Goal: Information Seeking & Learning: Learn about a topic

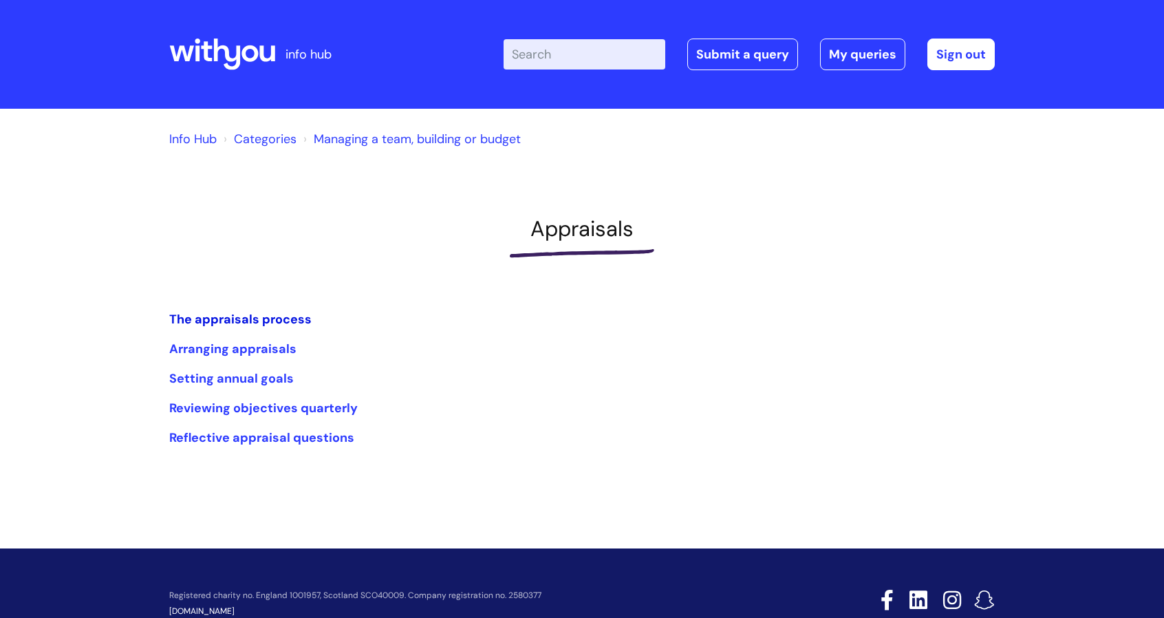
click at [197, 320] on link "The appraisals process" at bounding box center [240, 319] width 142 height 17
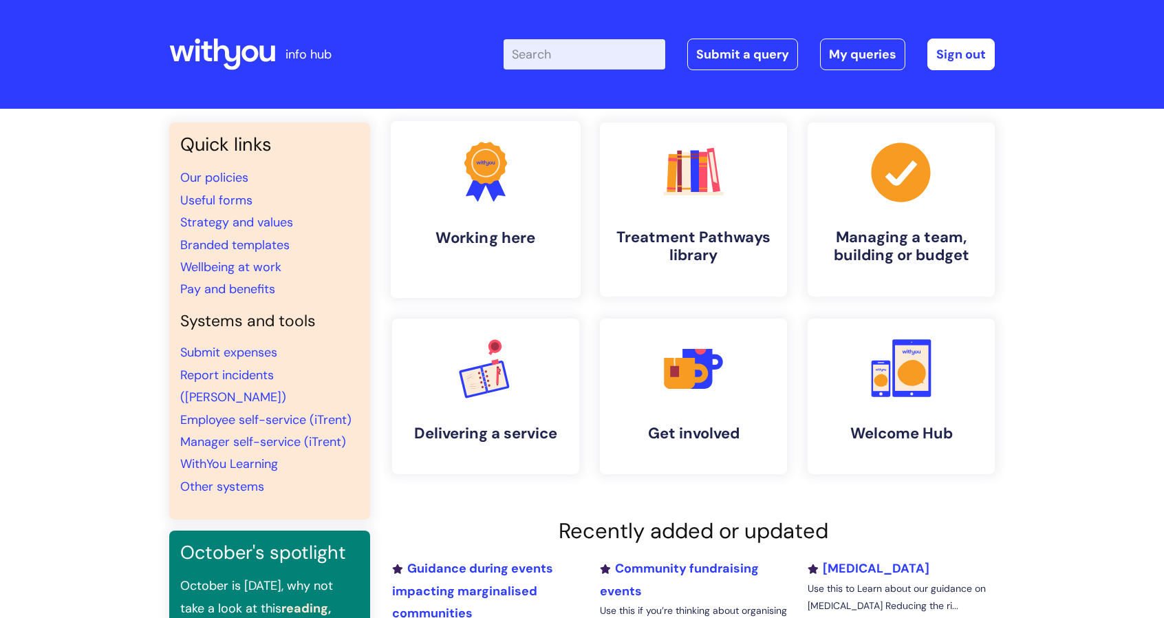
click at [481, 214] on link ".cls-1{fill:#f89b22;}.cls-1,.cls-2,.cls-3{stroke-width:0px;}.cls-2{fill:#2d3cff…" at bounding box center [486, 209] width 190 height 177
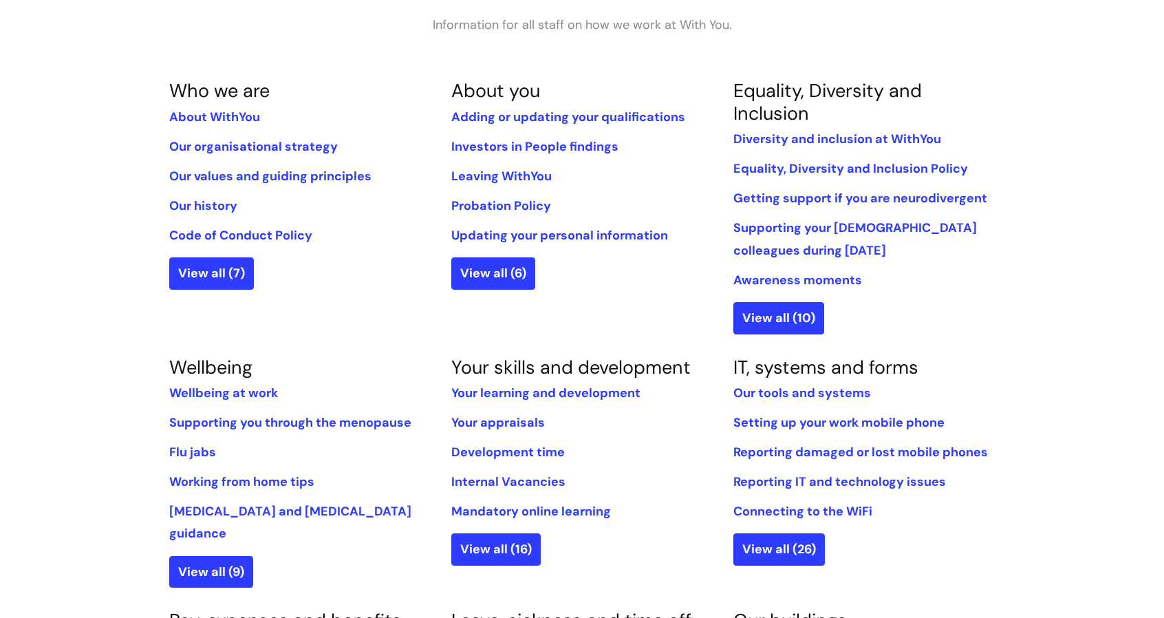
scroll to position [265, 0]
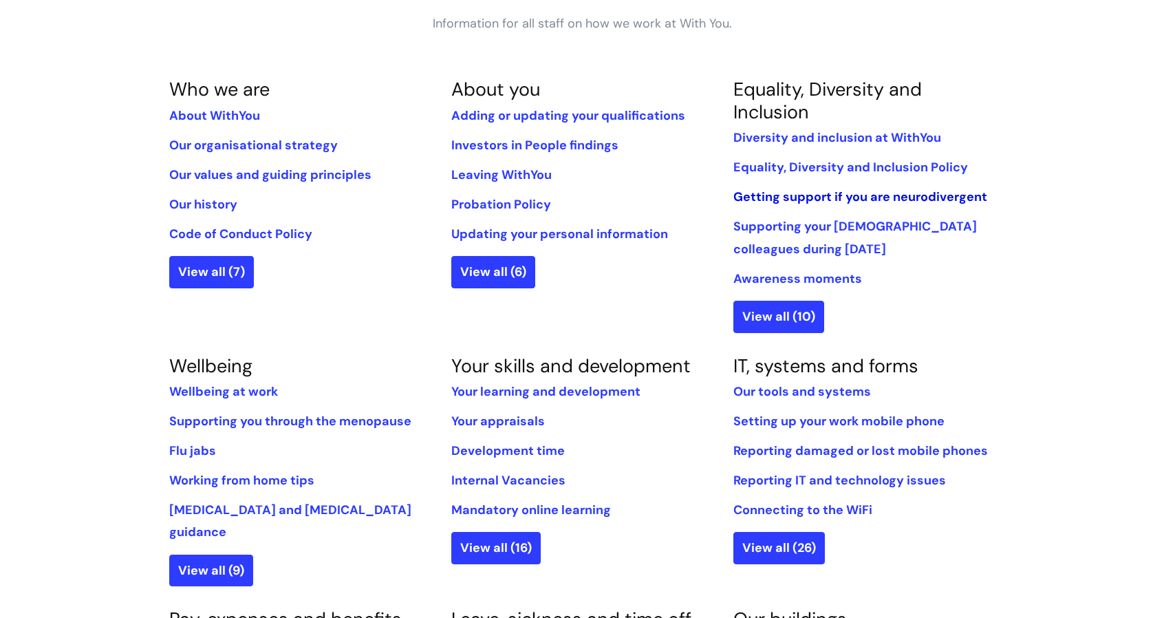
click at [747, 201] on link "Getting support if you are neurodivergent" at bounding box center [860, 196] width 254 height 17
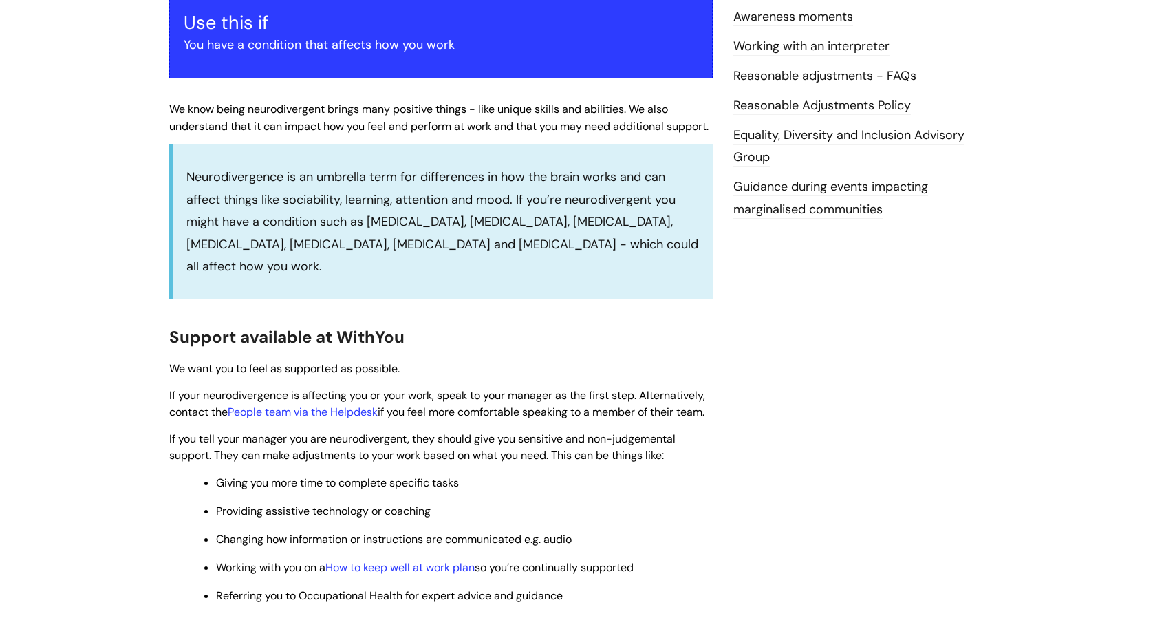
scroll to position [307, 0]
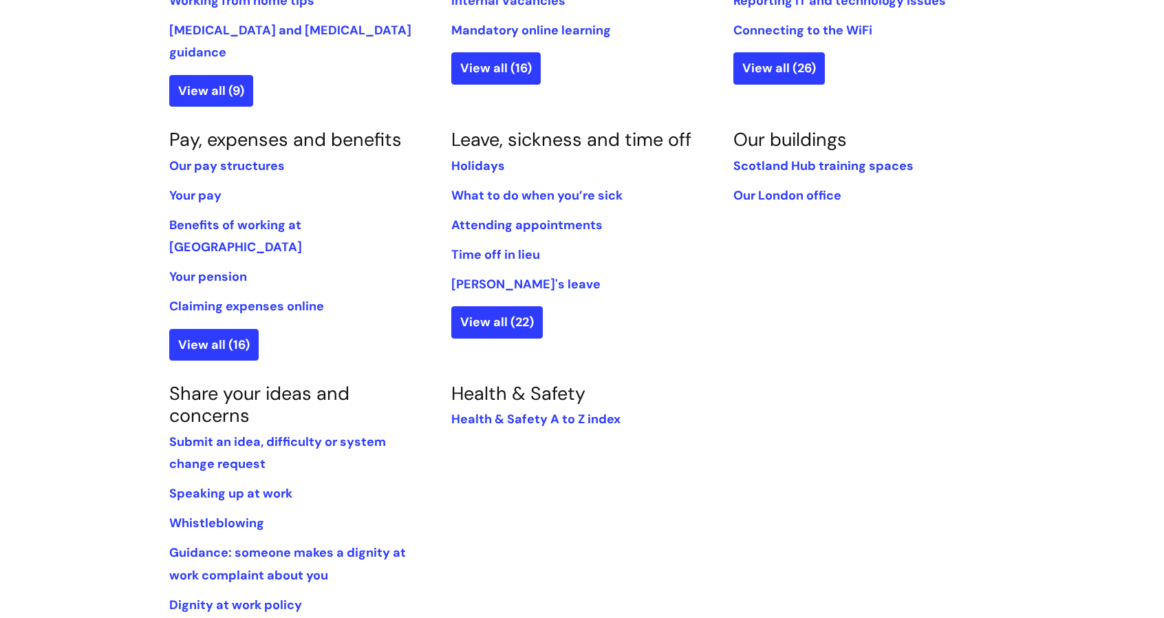
scroll to position [757, 0]
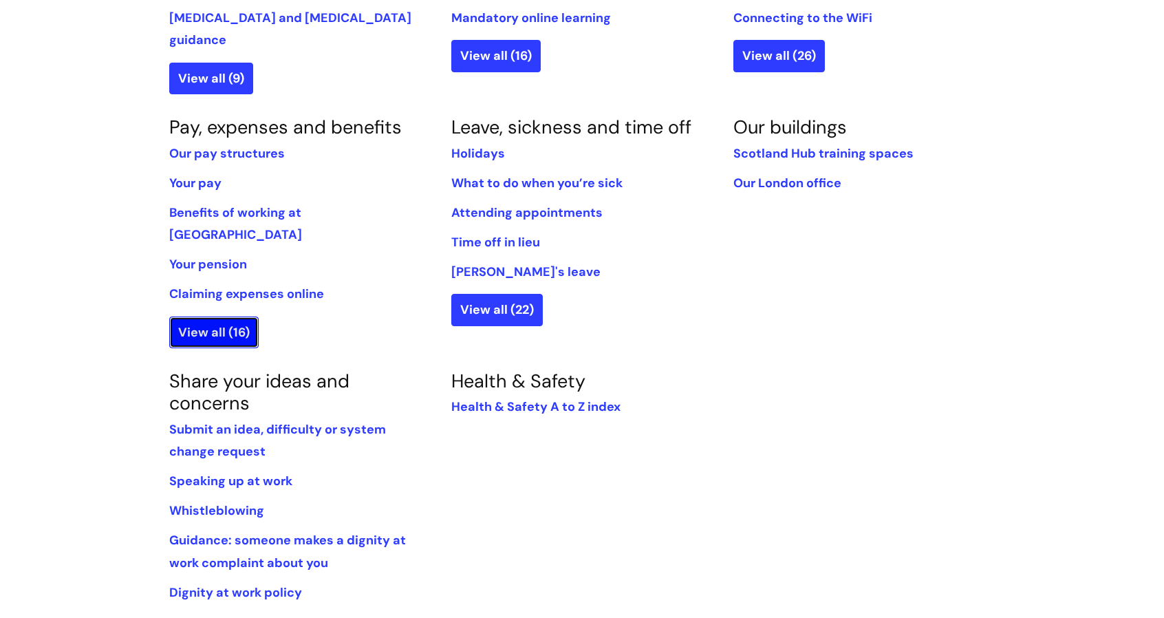
click at [201, 316] on link "View all (16)" at bounding box center [213, 332] width 89 height 32
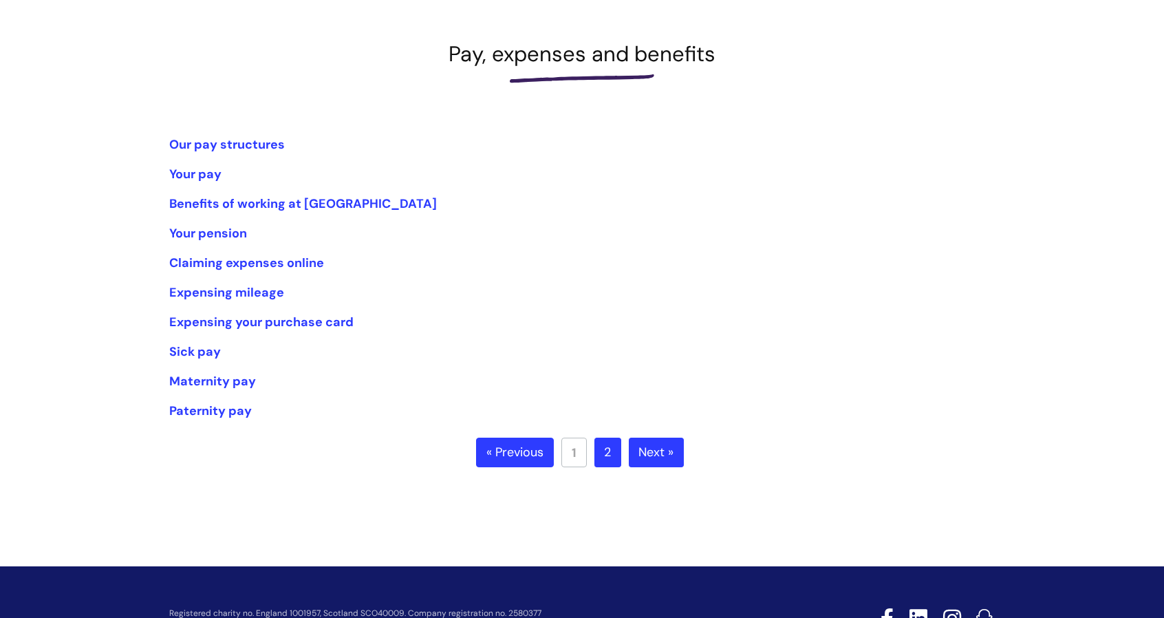
scroll to position [175, 0]
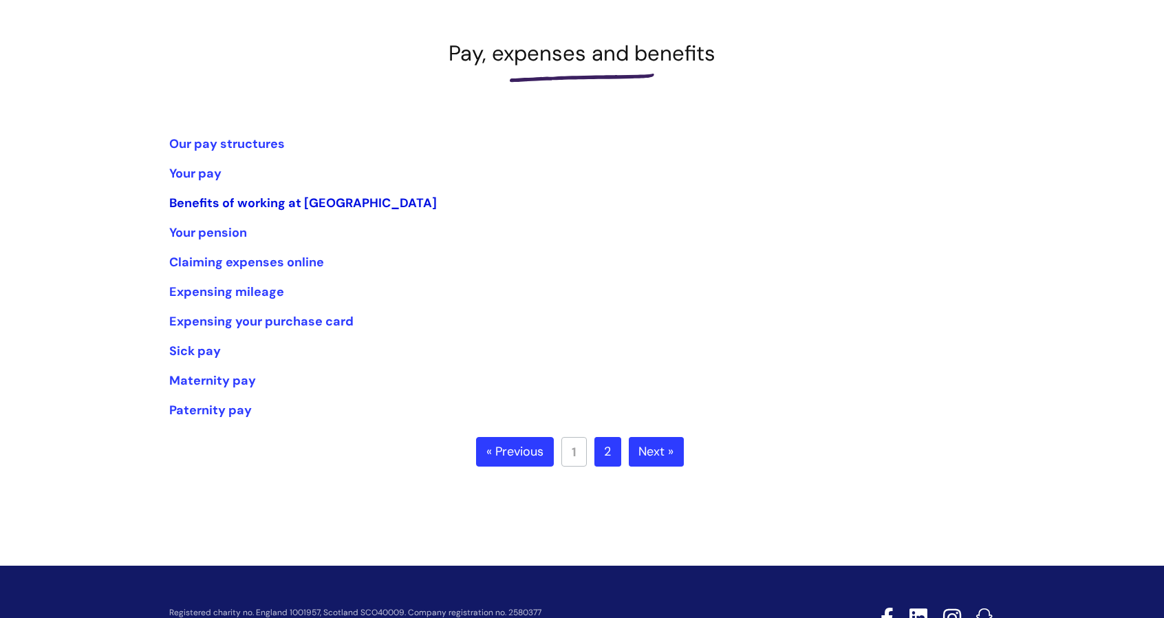
click at [216, 201] on link "Benefits of working at [GEOGRAPHIC_DATA]" at bounding box center [302, 203] width 267 height 17
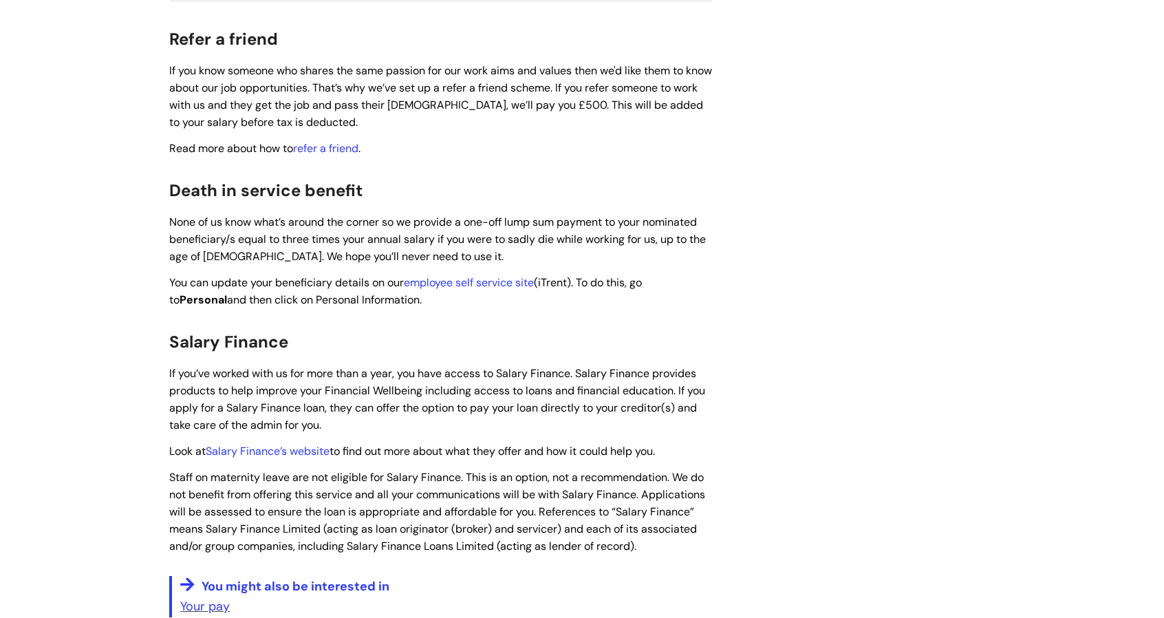
scroll to position [1698, 0]
click at [309, 142] on link "refer a friend" at bounding box center [325, 149] width 65 height 14
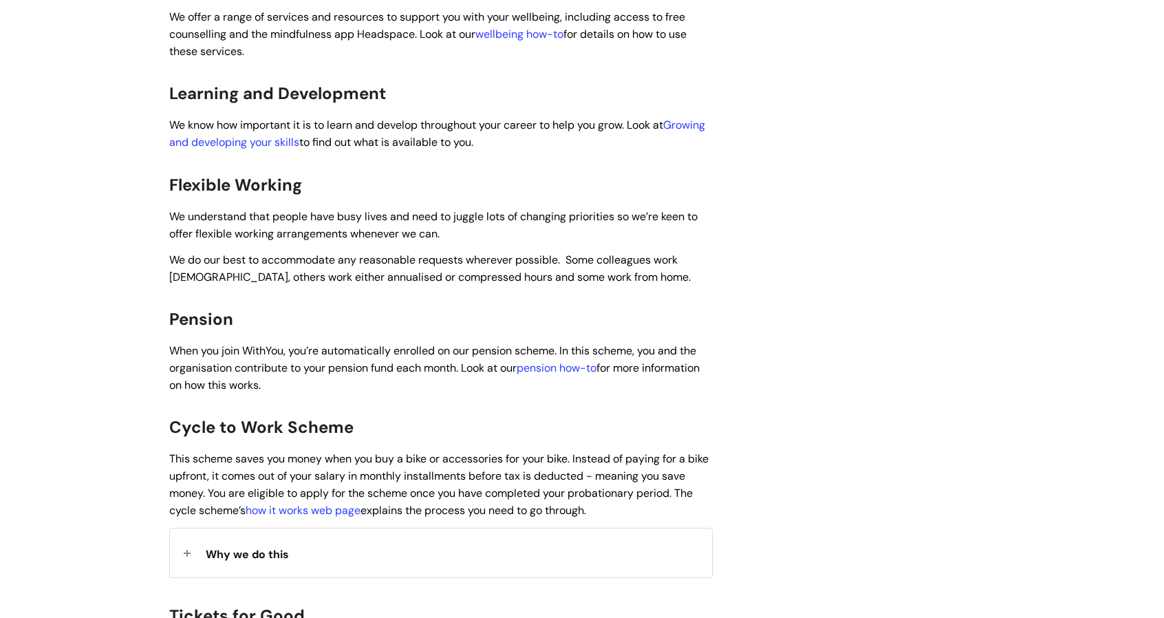
scroll to position [734, 0]
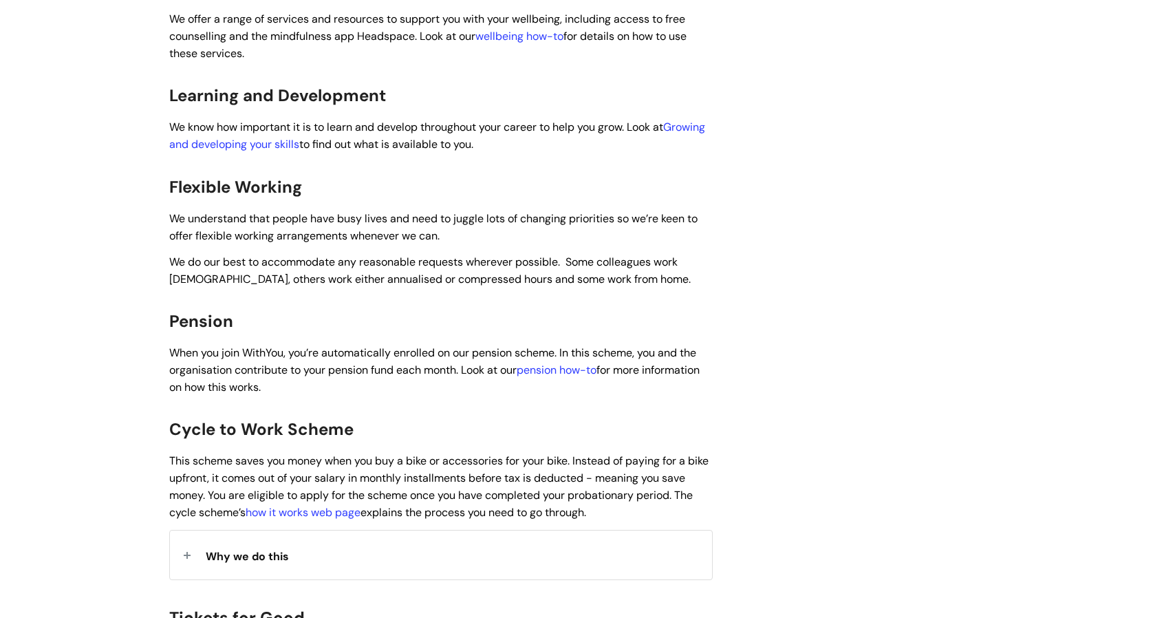
click at [209, 549] on span "Why we do this" at bounding box center [247, 556] width 83 height 14
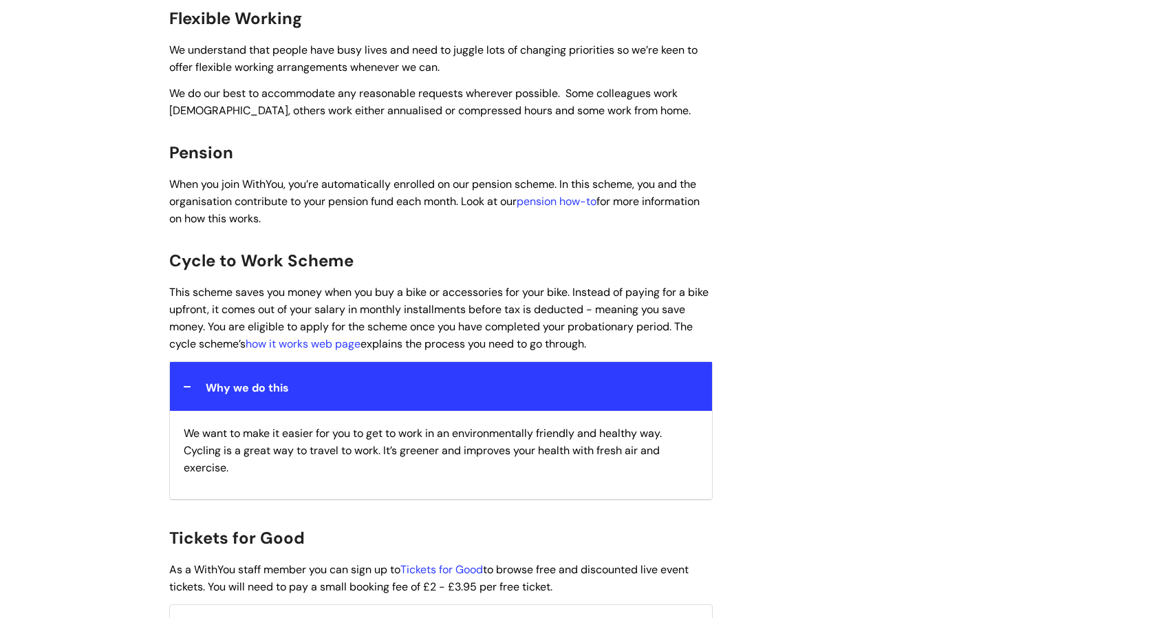
scroll to position [907, 0]
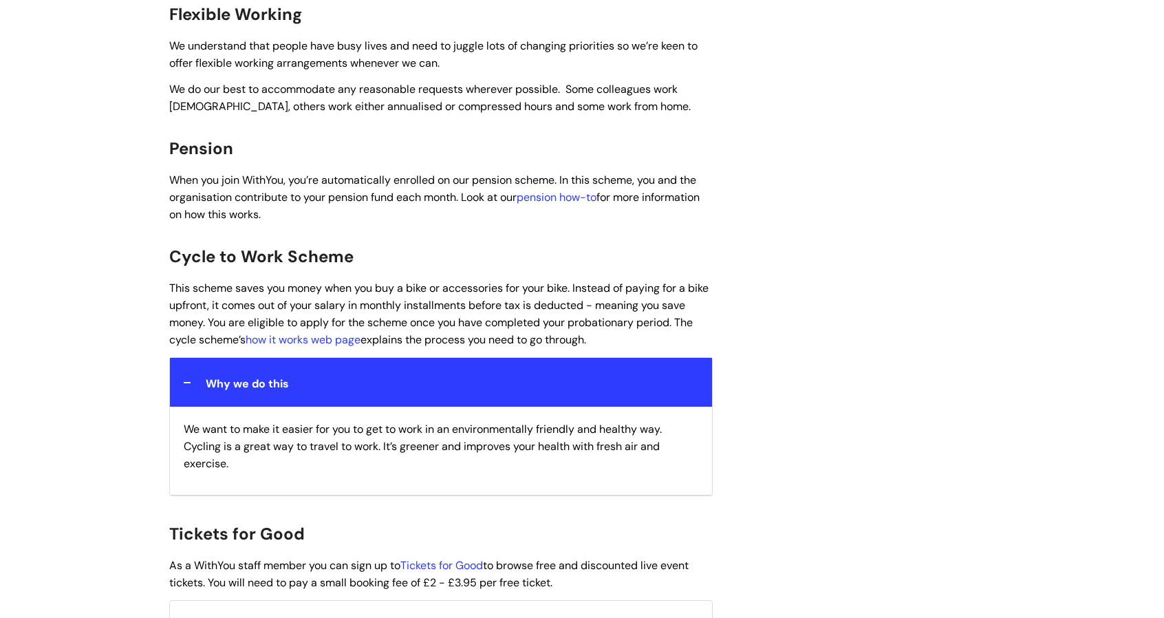
click at [250, 371] on strong "Why we do this" at bounding box center [247, 381] width 83 height 21
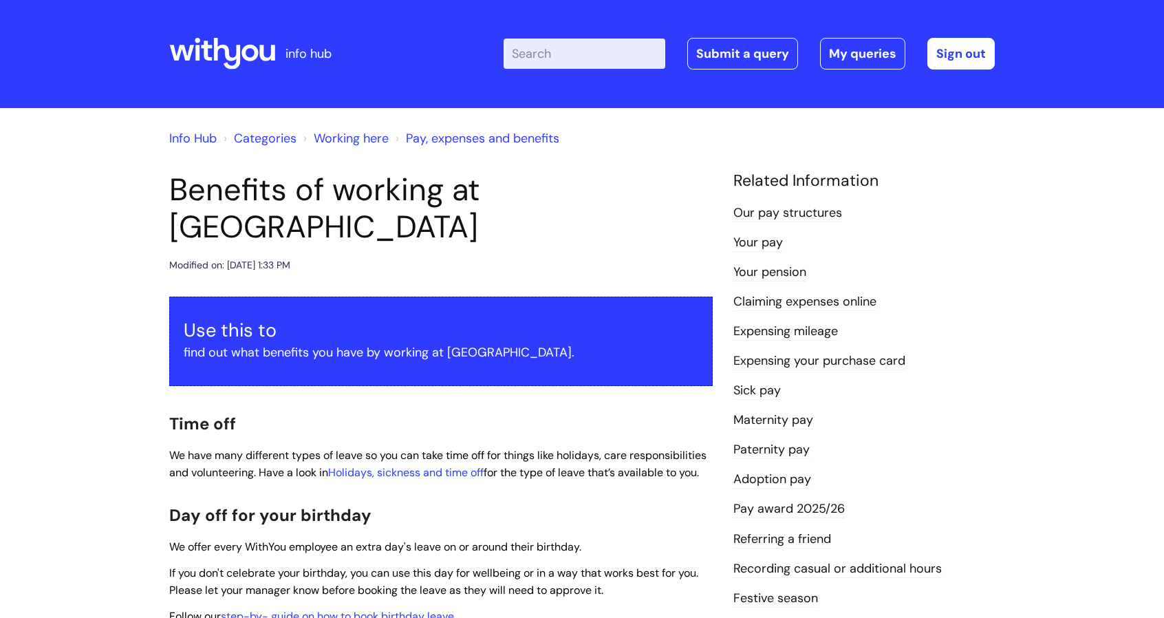
scroll to position [0, 0]
click at [345, 151] on div "Info Hub Categories Working here Pay, expenses and benefits" at bounding box center [581, 147] width 825 height 50
click at [359, 135] on link "Working here" at bounding box center [351, 139] width 75 height 17
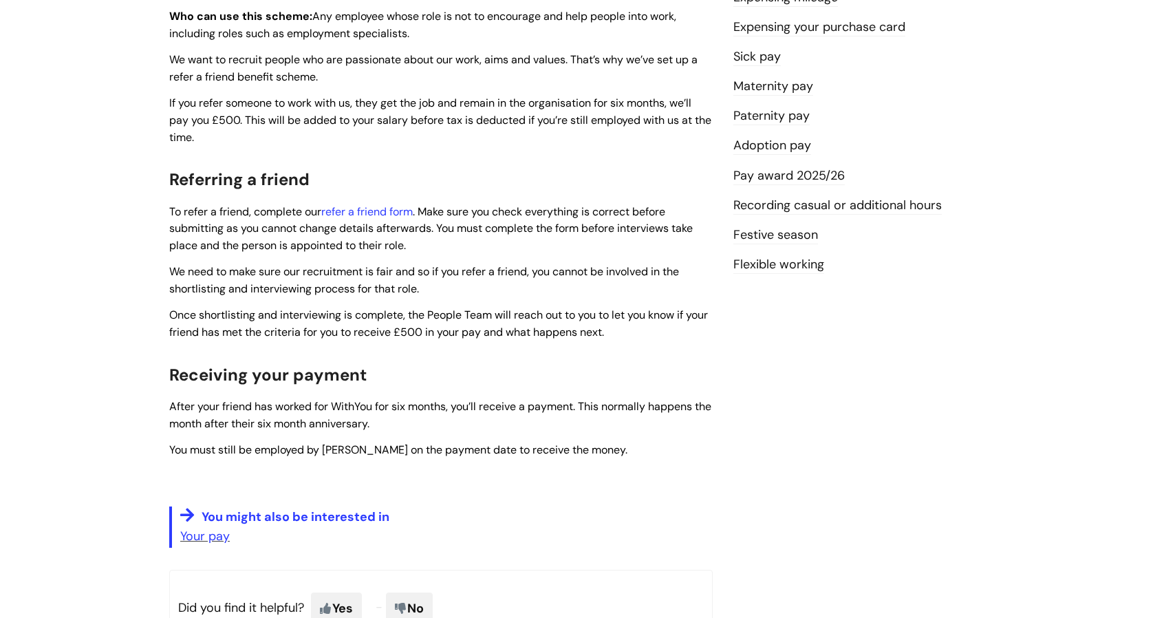
scroll to position [364, 0]
drag, startPoint x: 232, startPoint y: 325, endPoint x: 139, endPoint y: 356, distance: 98.1
click at [139, 356] on div "Info Hub Categories Working here Pay, expenses and benefits Referring a friend …" at bounding box center [582, 212] width 1164 height 937
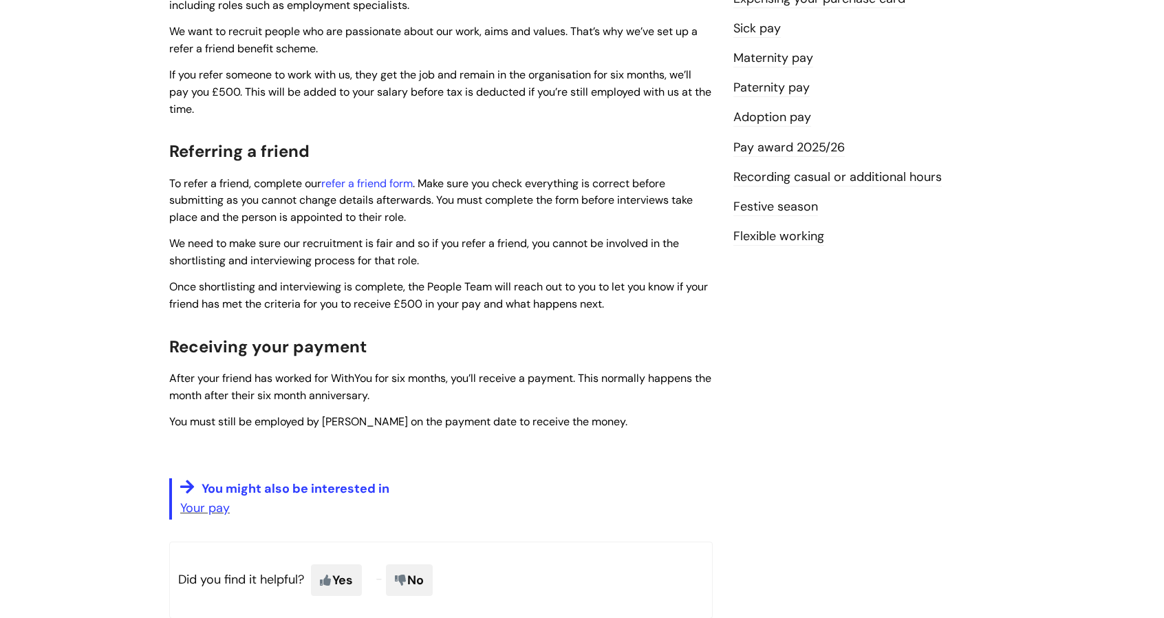
scroll to position [395, 0]
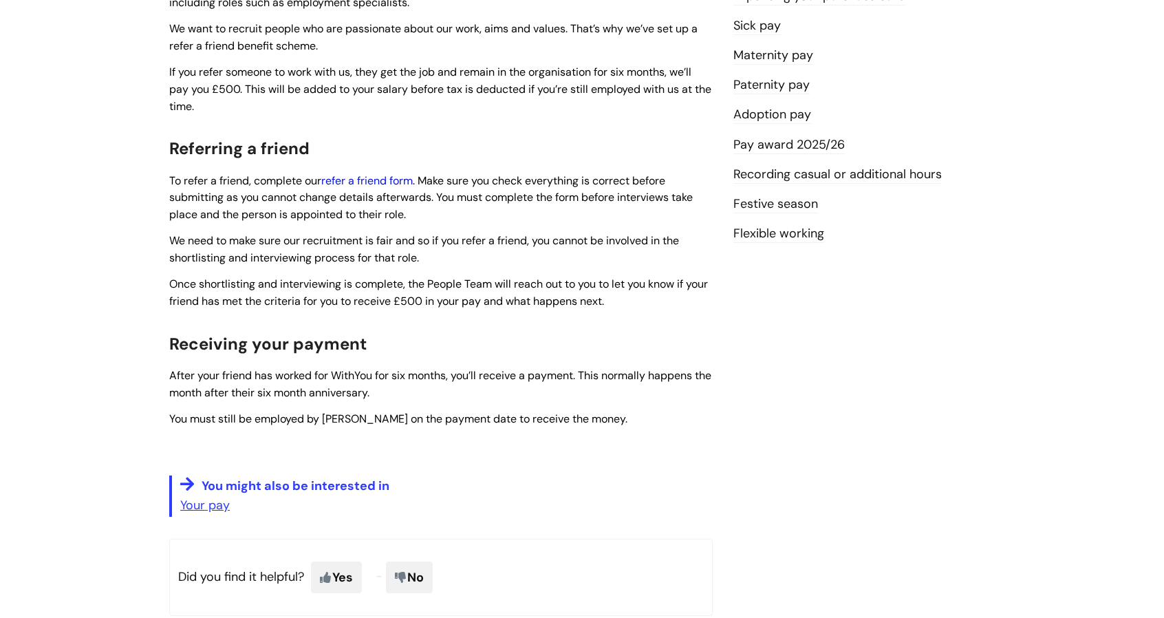
click at [356, 174] on link "refer a friend form" at bounding box center [366, 180] width 91 height 14
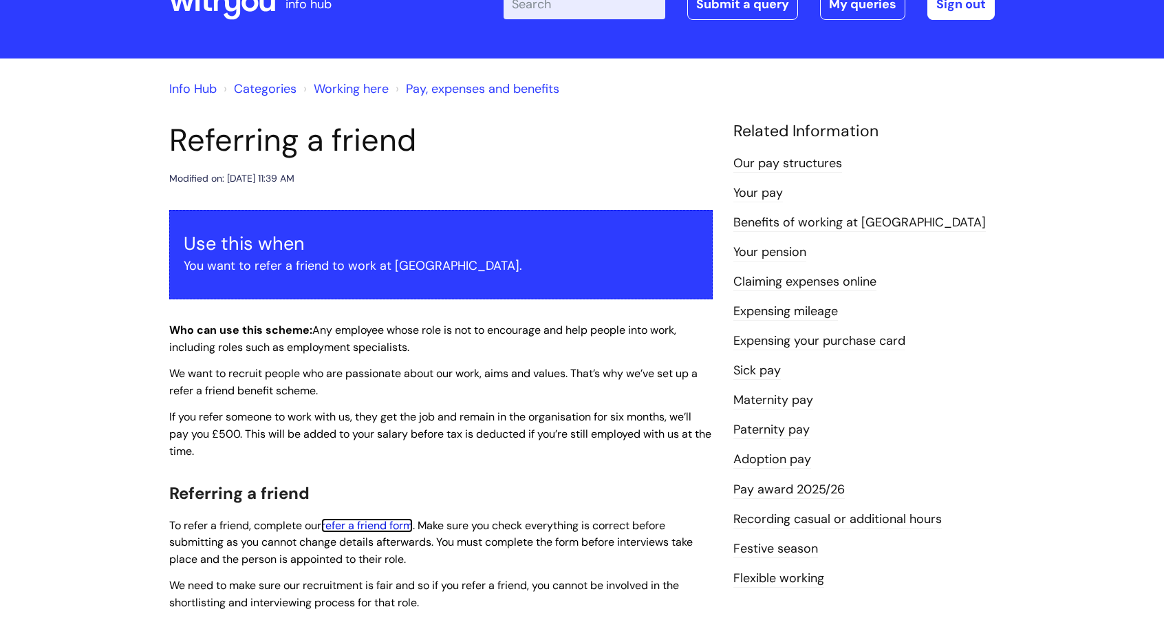
scroll to position [0, 0]
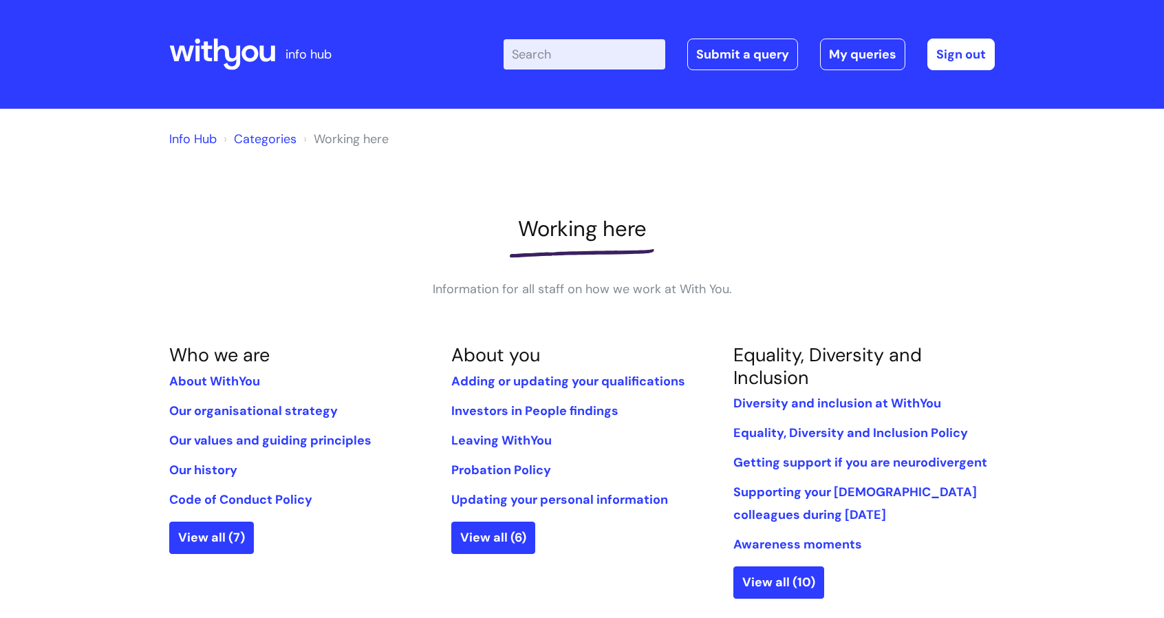
click at [260, 138] on link "Categories" at bounding box center [265, 139] width 63 height 17
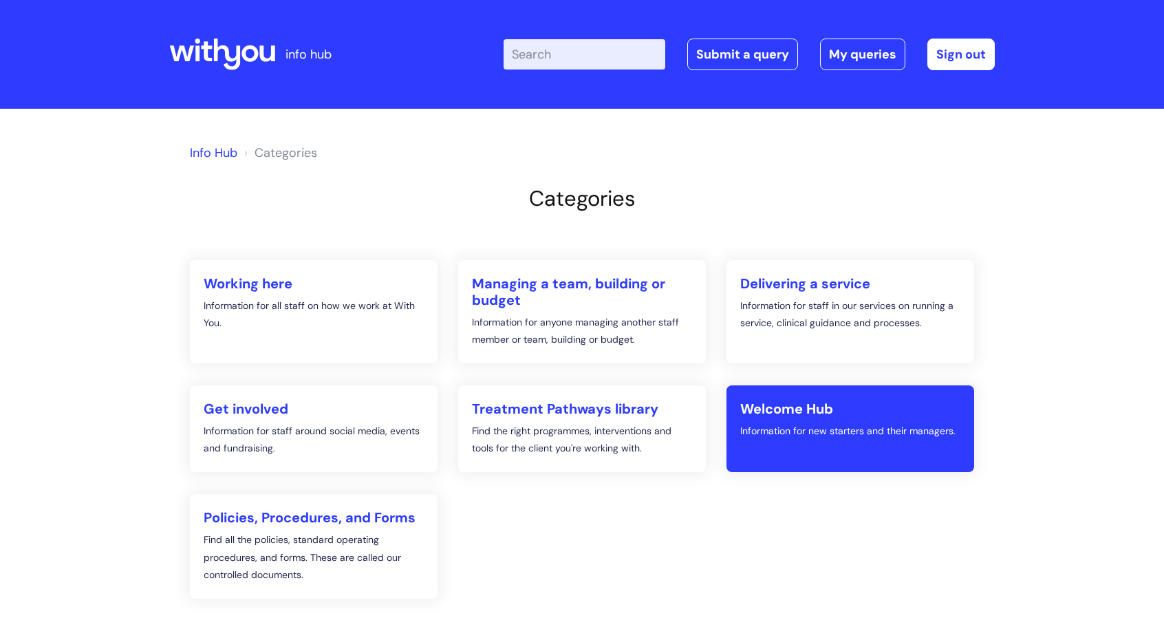
click at [805, 420] on link "Welcome Hub Information for new starters and their managers." at bounding box center [850, 428] width 248 height 87
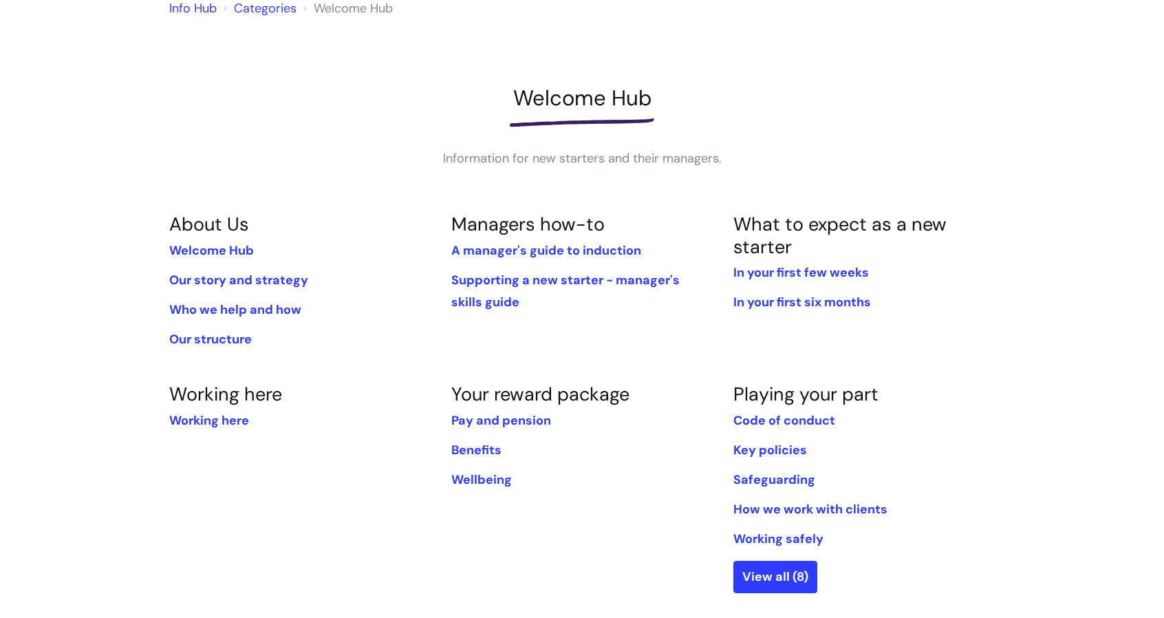
scroll to position [132, 0]
click at [791, 270] on link "In your first few weeks" at bounding box center [800, 271] width 135 height 17
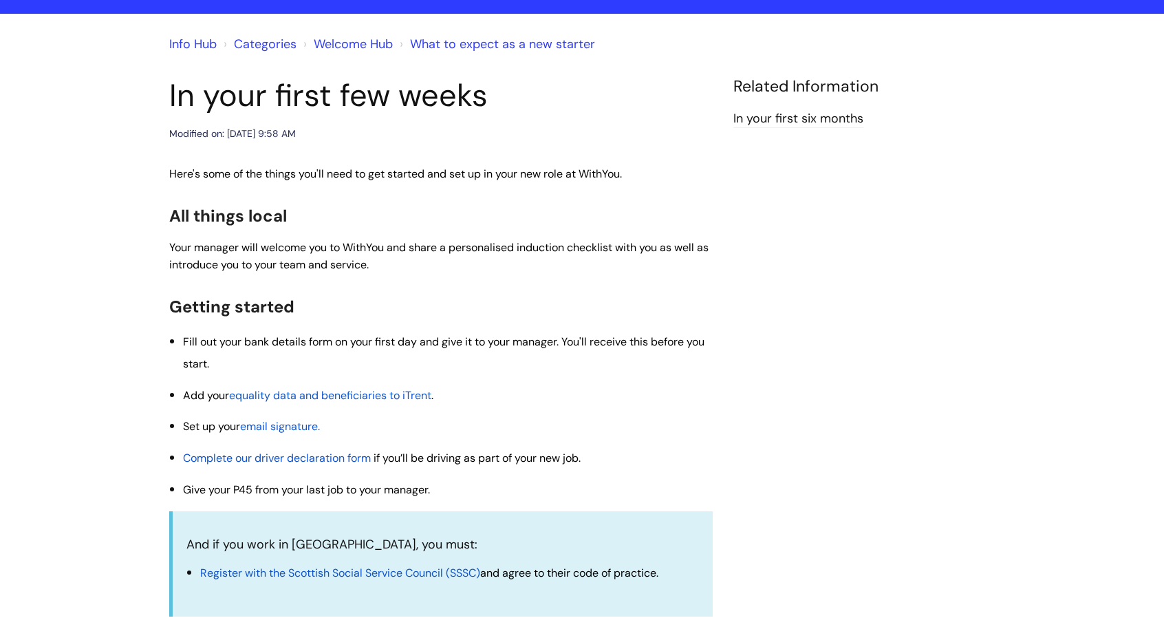
scroll to position [135, 0]
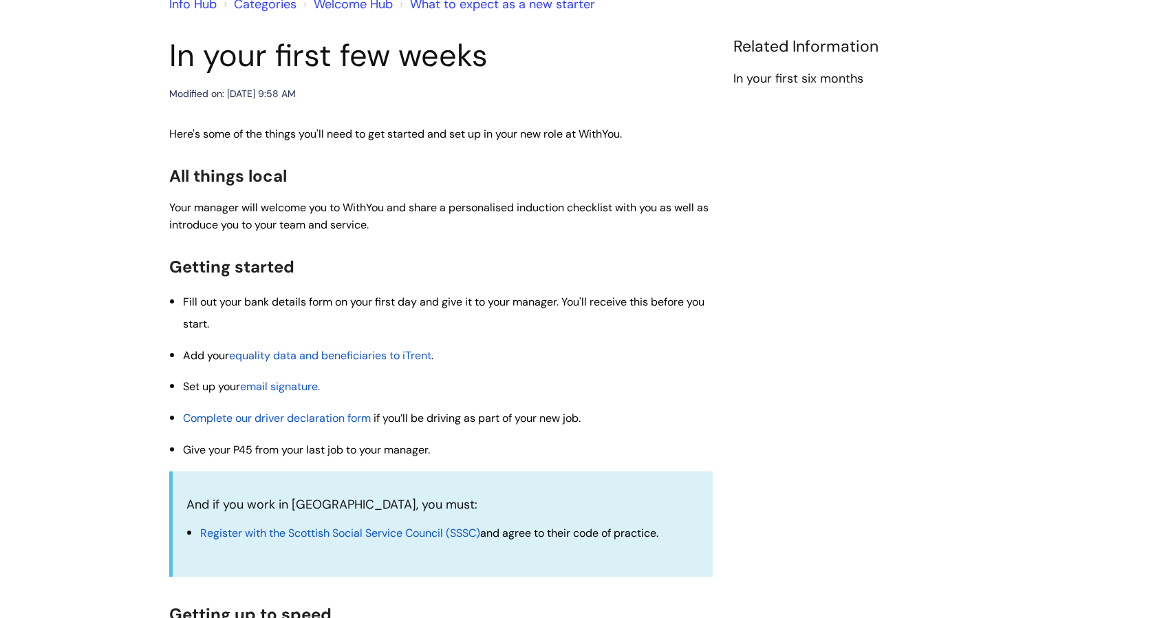
click at [206, 384] on span "Set up your" at bounding box center [211, 386] width 57 height 14
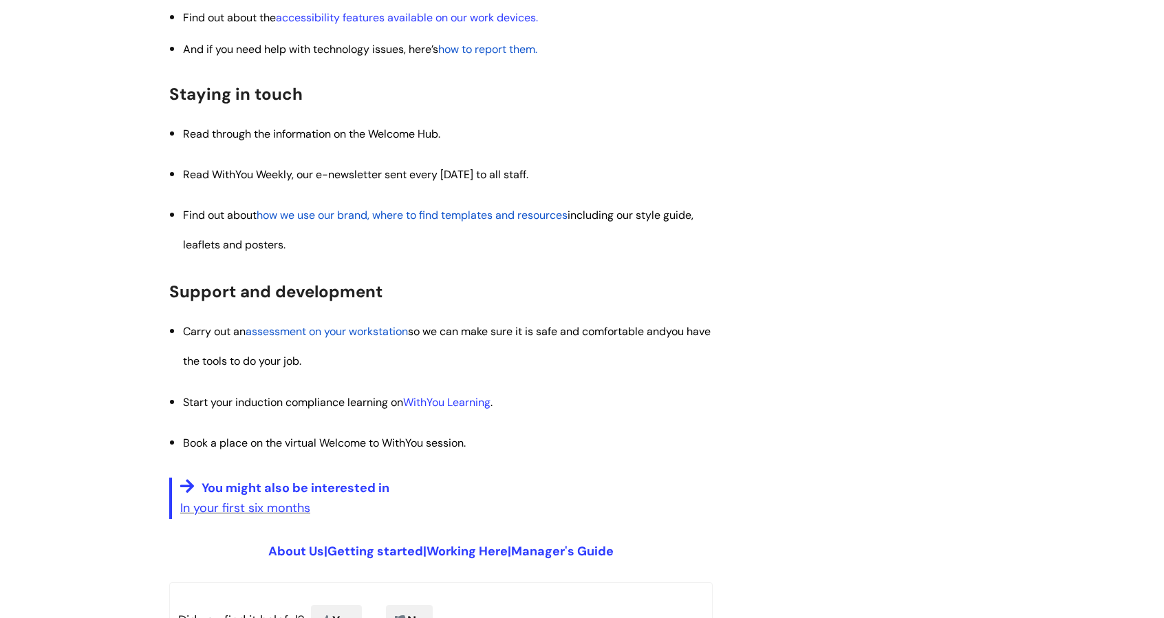
scroll to position [1467, 0]
click at [358, 405] on span "Start your induction compliance learning on WithYou Learning ." at bounding box center [337, 401] width 309 height 14
click at [272, 502] on link "In your first six months" at bounding box center [245, 507] width 130 height 17
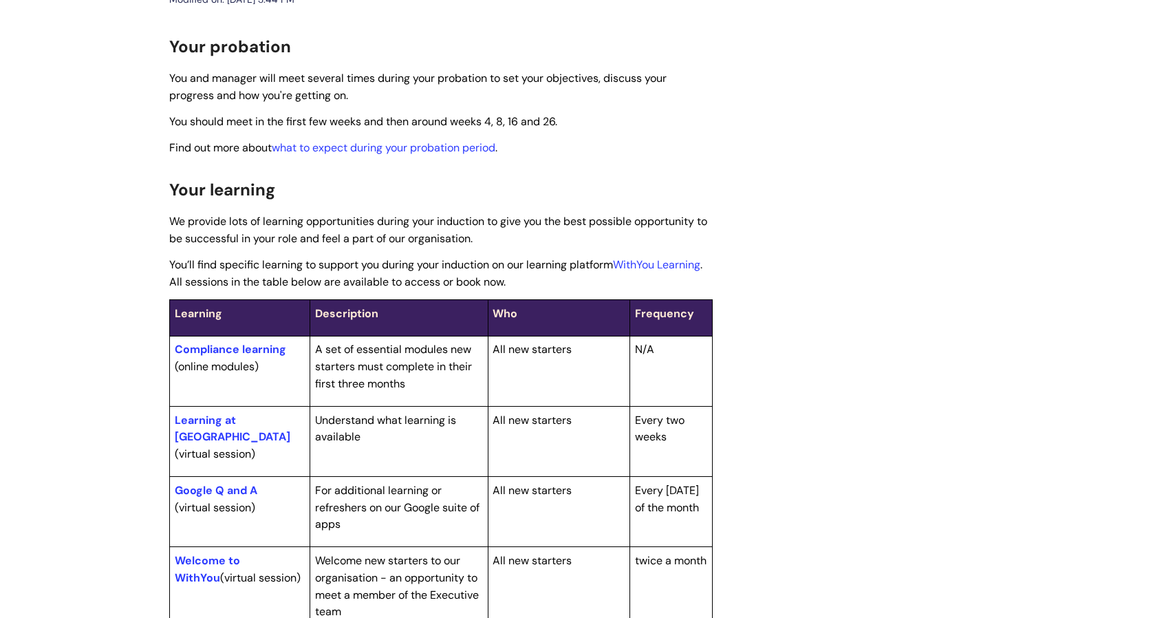
scroll to position [228, 0]
click at [213, 122] on span "You should meet in the first few weeks and then around weeks 4, 8, 16 and 26." at bounding box center [363, 122] width 388 height 14
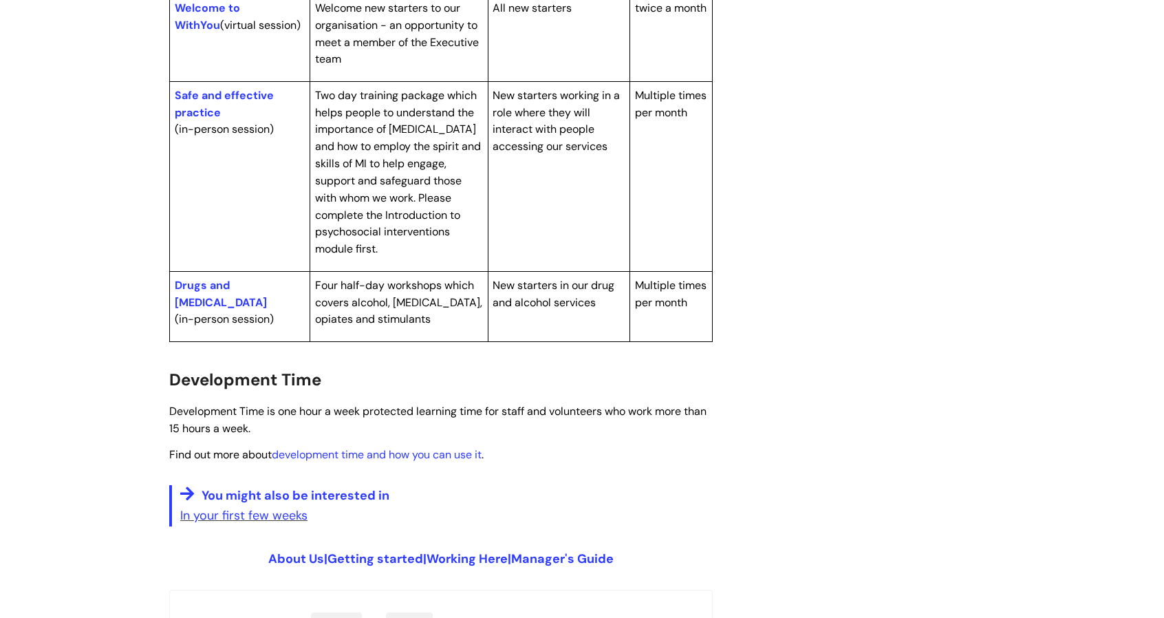
scroll to position [784, 0]
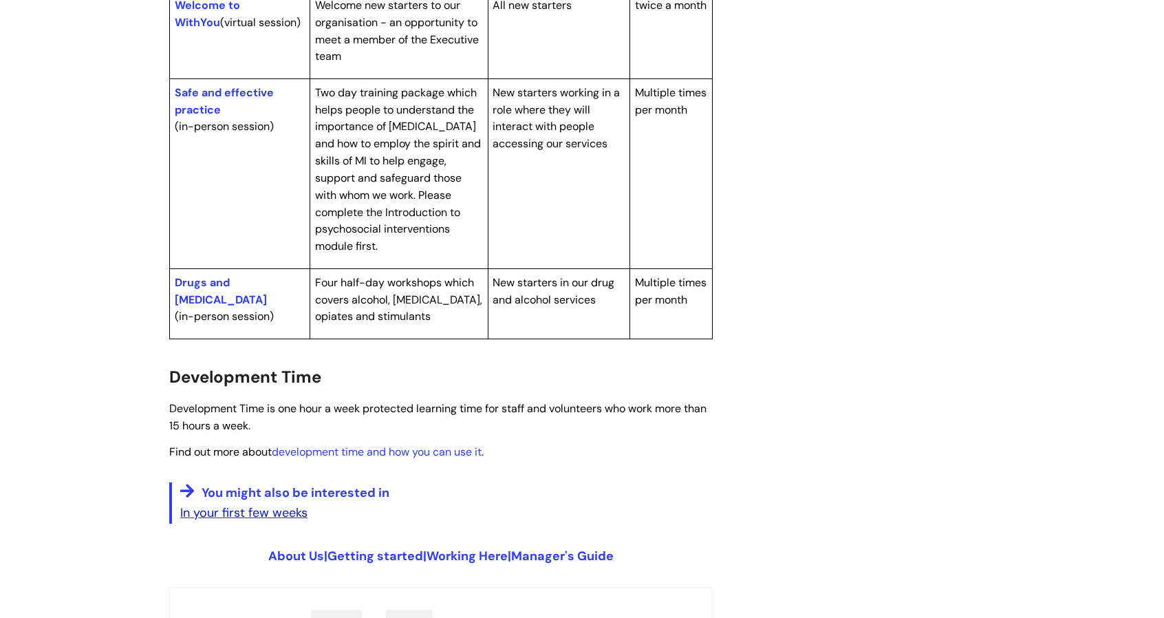
click at [188, 504] on link "In your first few weeks" at bounding box center [243, 512] width 127 height 17
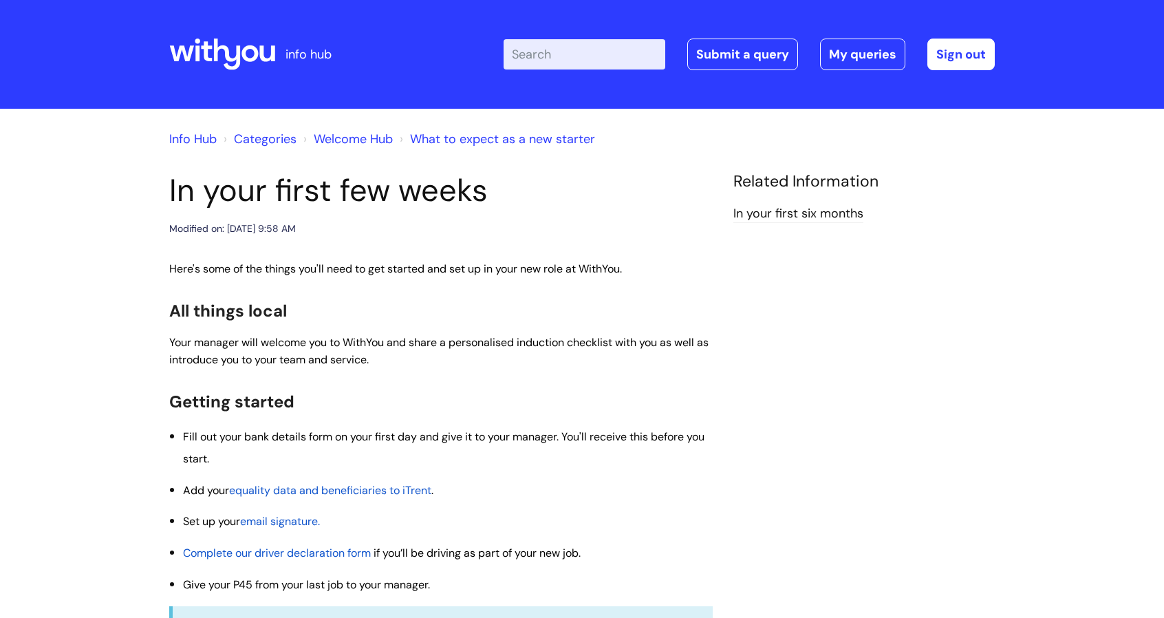
click at [372, 133] on link "Welcome Hub" at bounding box center [353, 139] width 79 height 17
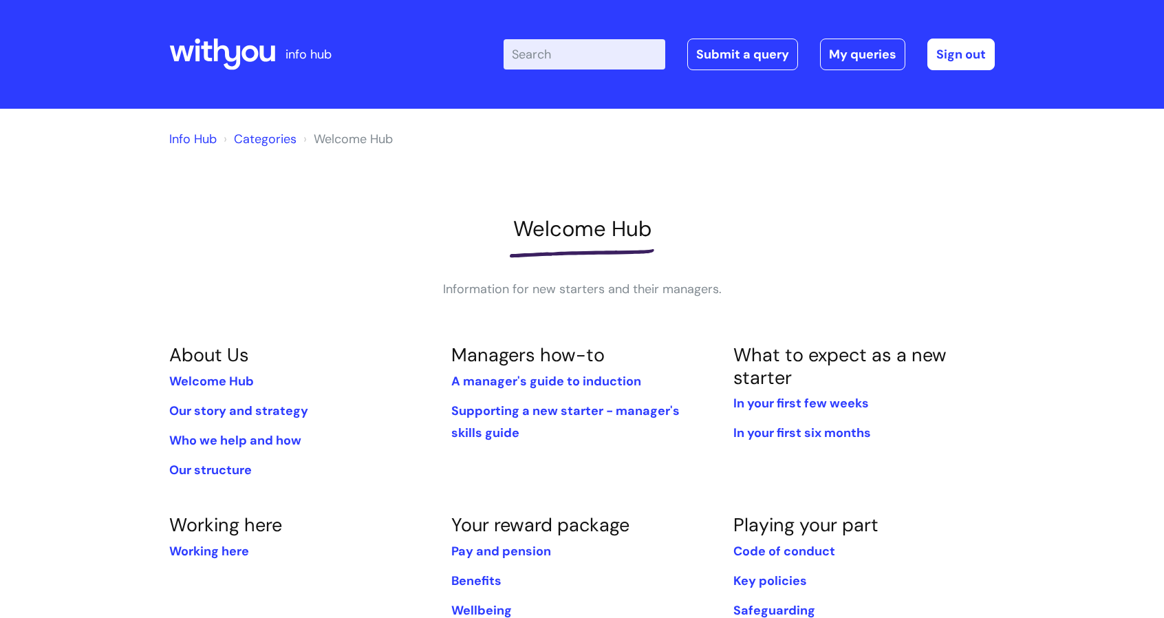
click at [250, 144] on link "Categories" at bounding box center [265, 139] width 63 height 17
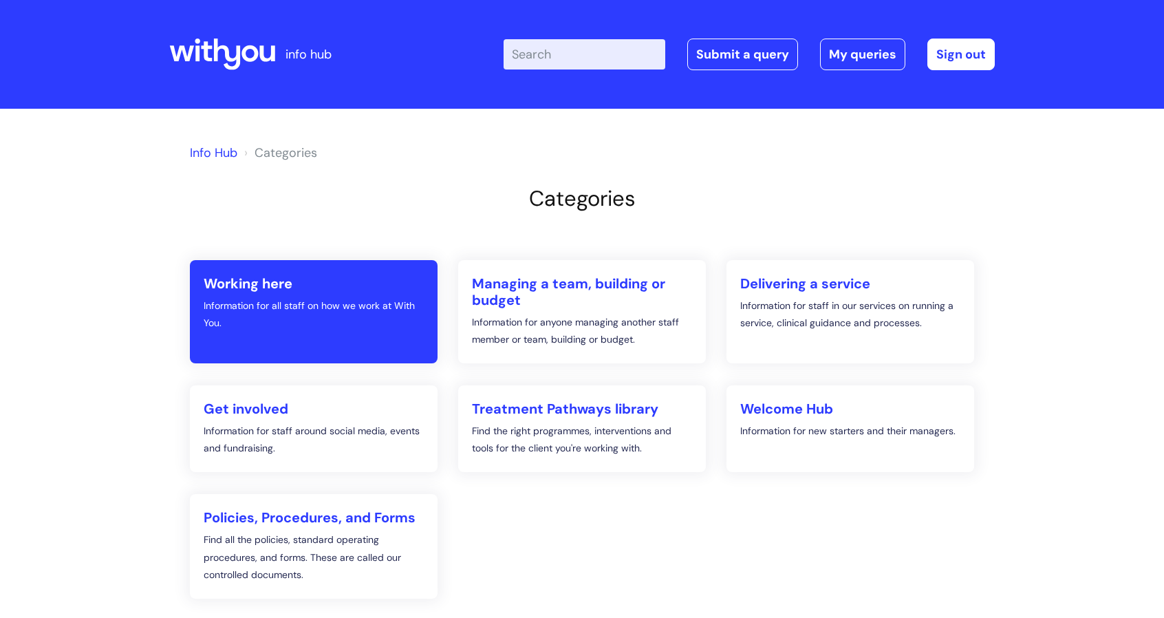
click at [353, 316] on p "Information for all staff on how we work at With You." at bounding box center [314, 314] width 220 height 34
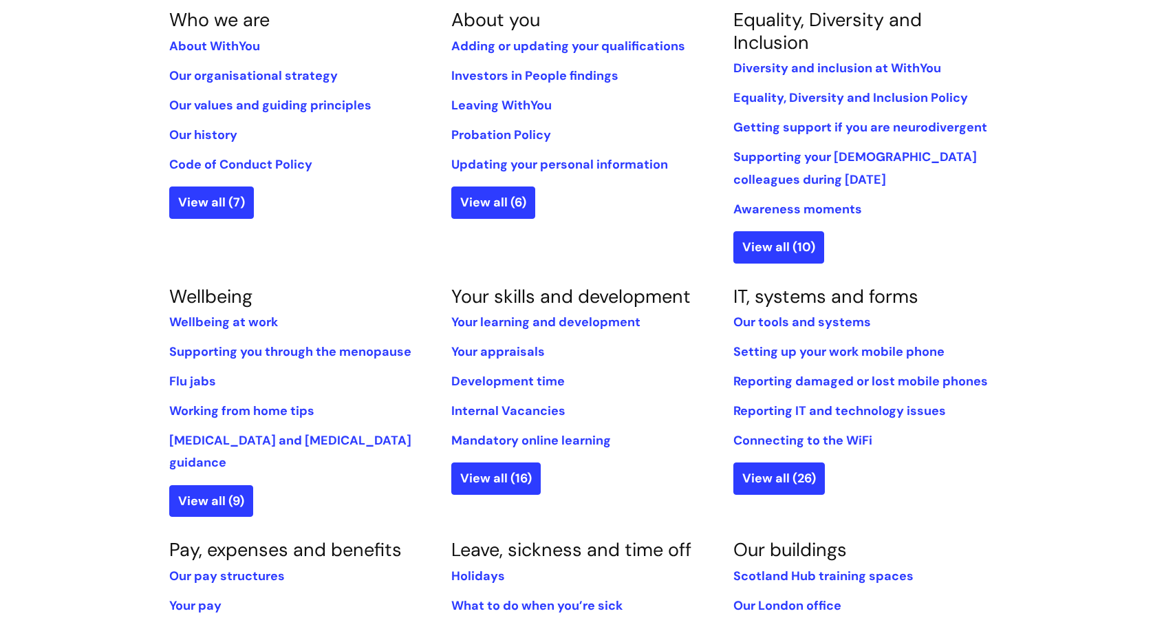
scroll to position [337, 0]
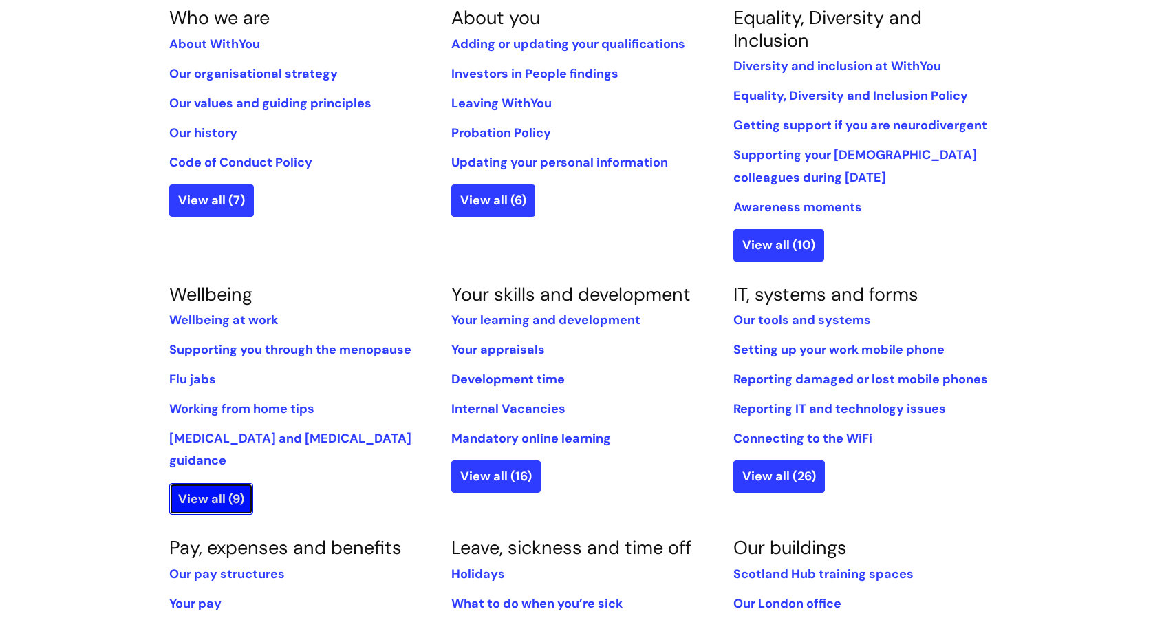
click at [193, 483] on link "View all (9)" at bounding box center [211, 499] width 84 height 32
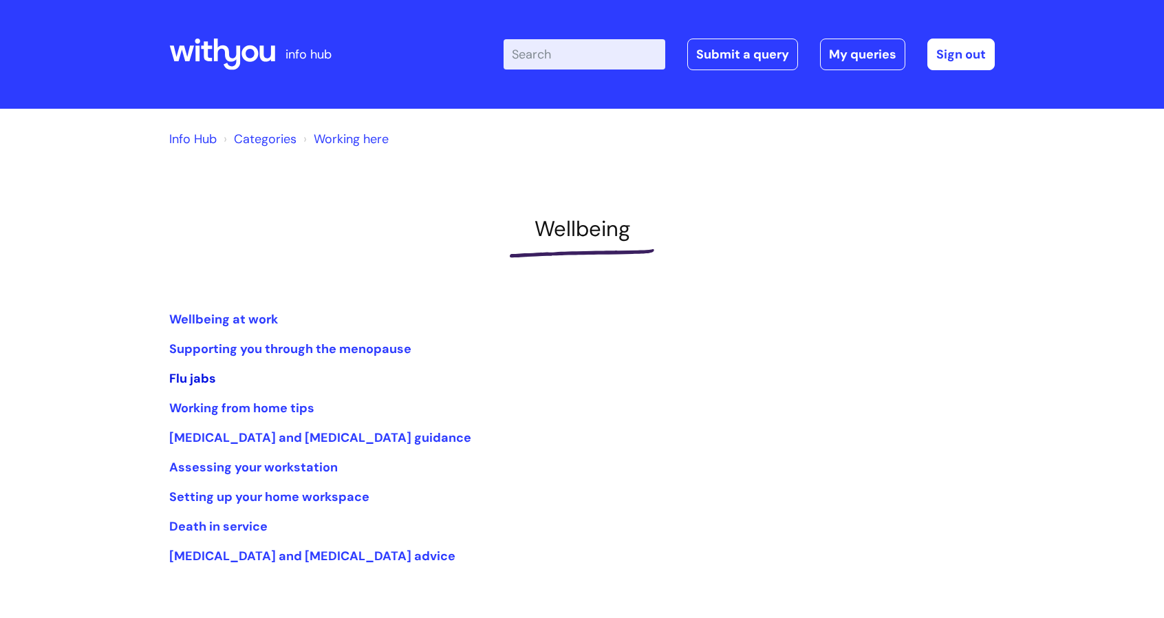
click at [188, 372] on link "Flu jabs" at bounding box center [192, 378] width 47 height 17
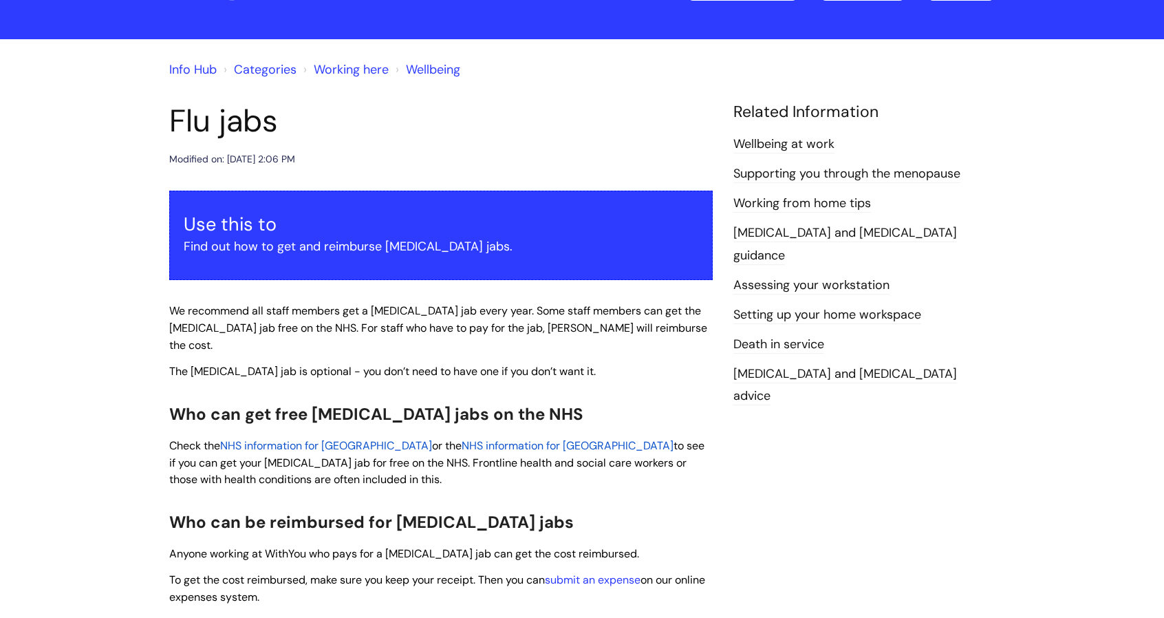
scroll to position [43, 0]
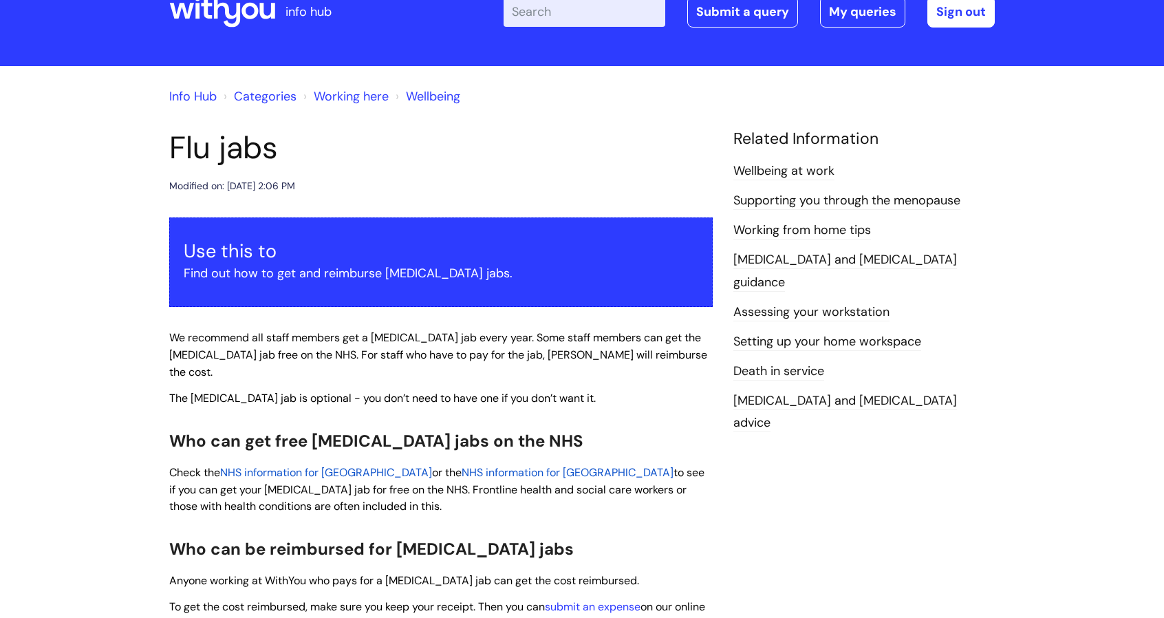
click at [340, 101] on link "Working here" at bounding box center [351, 96] width 75 height 17
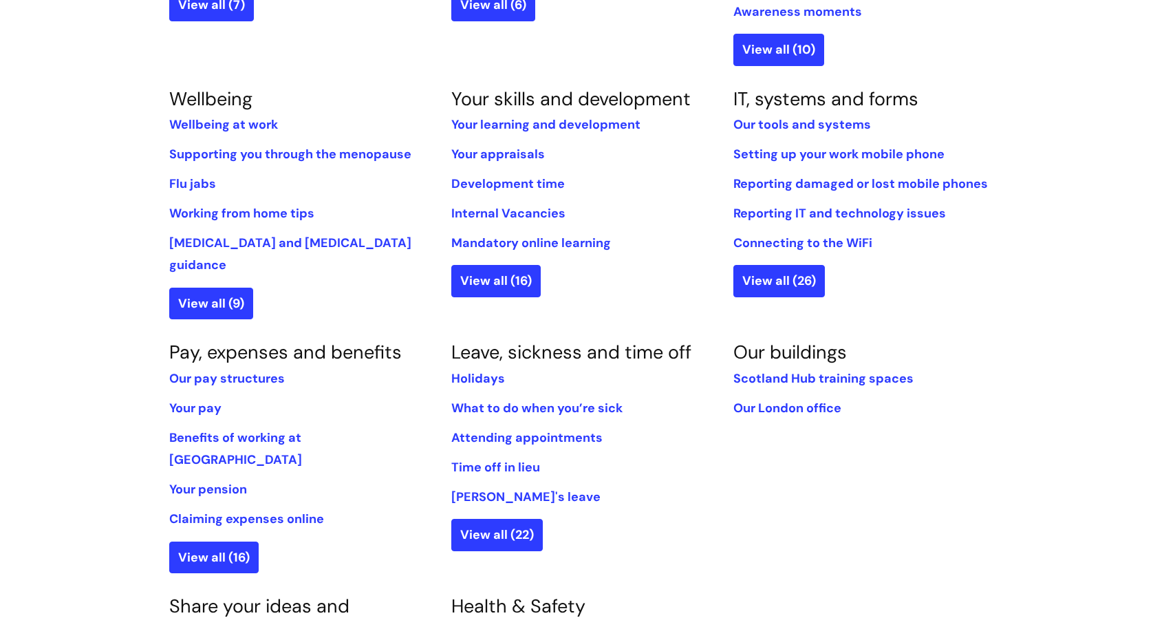
scroll to position [533, 0]
click at [237, 369] on link "Our pay structures" at bounding box center [227, 377] width 116 height 17
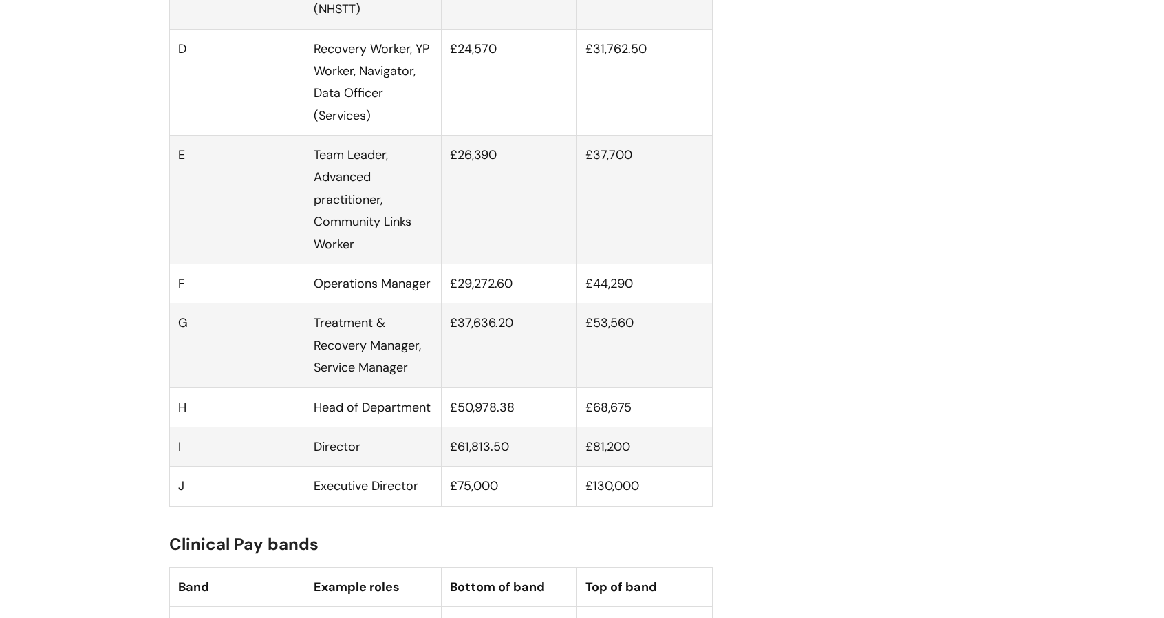
scroll to position [1127, 0]
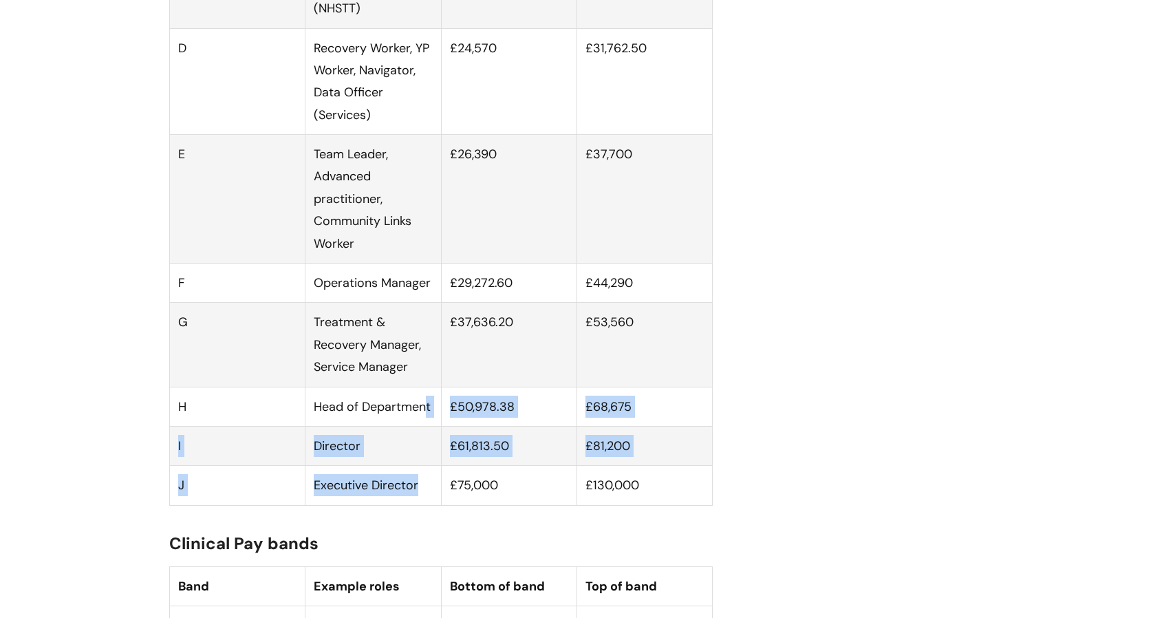
drag, startPoint x: 430, startPoint y: 486, endPoint x: 428, endPoint y: 419, distance: 67.4
click at [428, 419] on tbody "B Young Ambassador, Apprentice £14,722 £23,809.50 C Service Administrator, Admi…" at bounding box center [441, 160] width 543 height 689
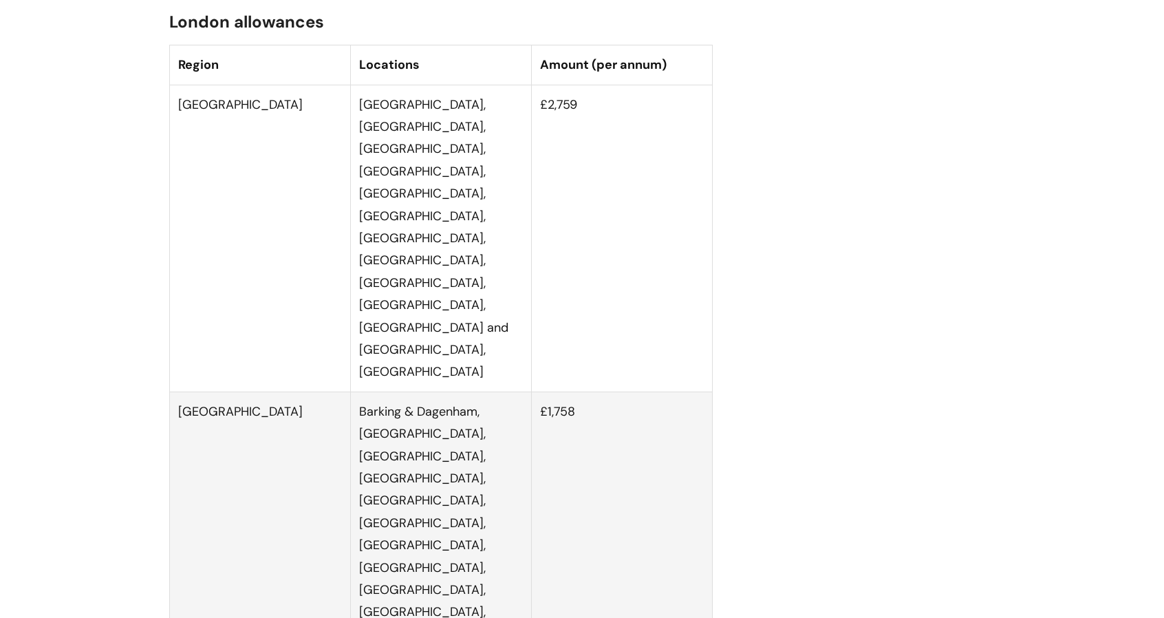
scroll to position [2912, 0]
click at [258, 391] on td "[GEOGRAPHIC_DATA]" at bounding box center [260, 622] width 181 height 463
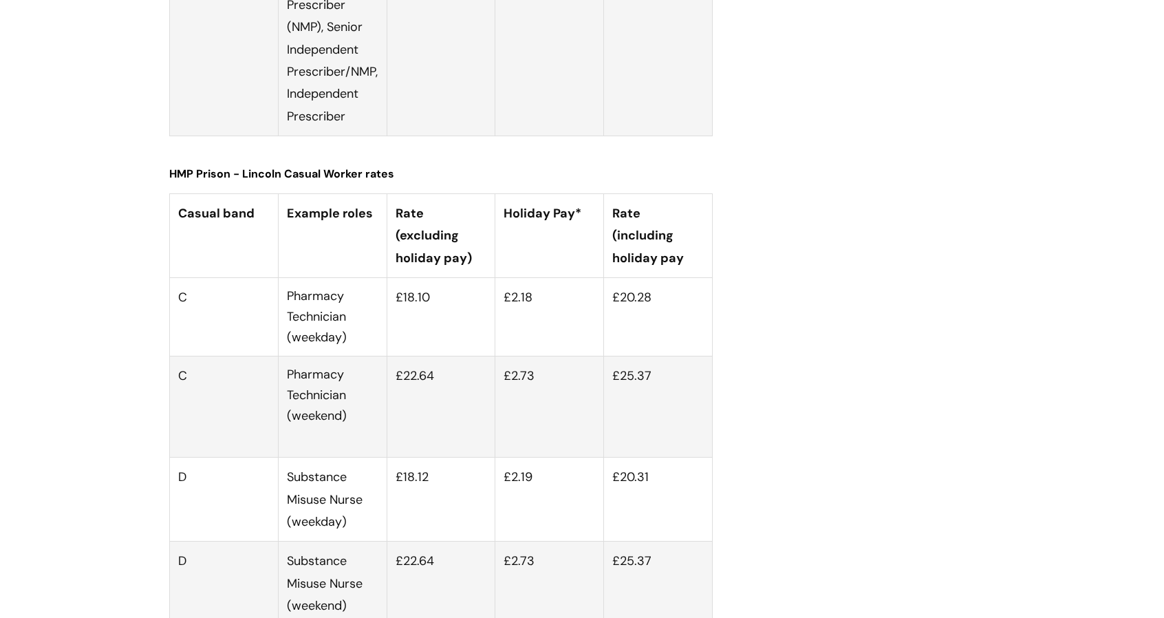
scroll to position [5037, 0]
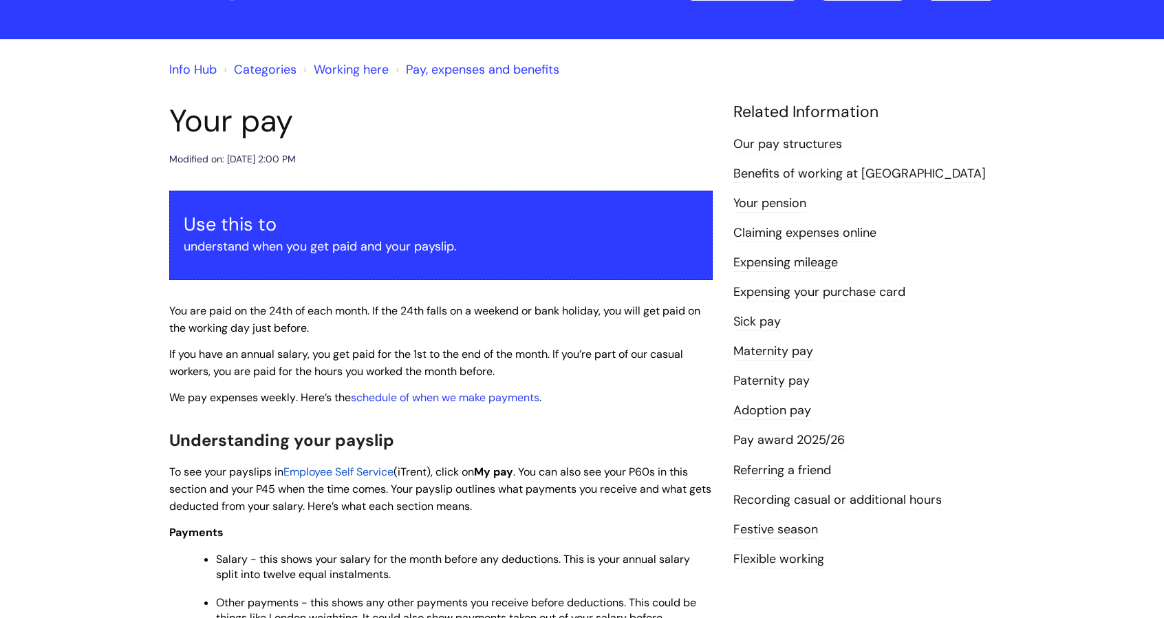
scroll to position [71, 0]
